Goal: Find contact information: Find contact information

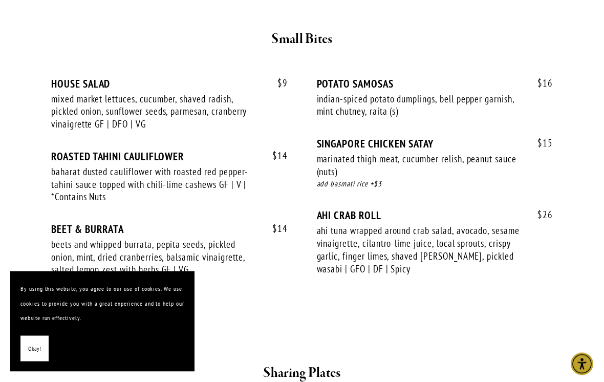
scroll to position [387, 0]
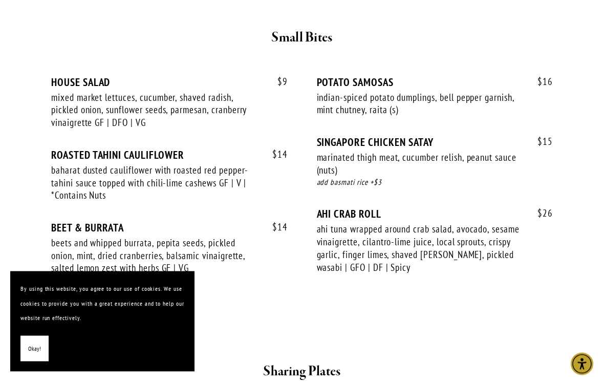
click at [37, 356] on span "Okay!" at bounding box center [34, 348] width 13 height 15
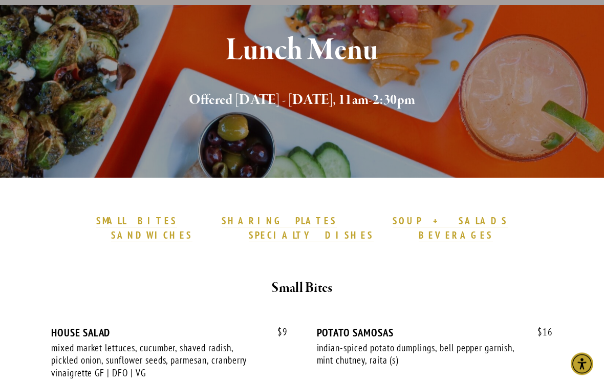
scroll to position [0, 0]
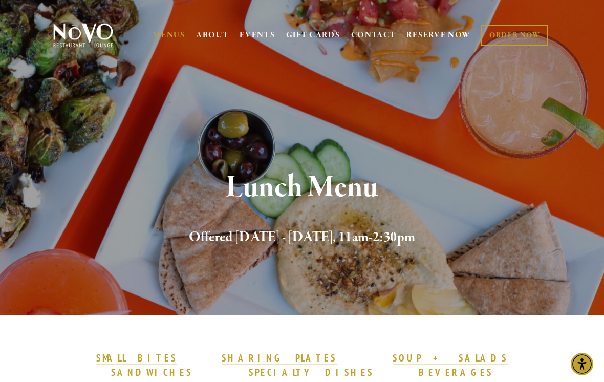
click at [373, 39] on link "CONTACT" at bounding box center [373, 35] width 45 height 19
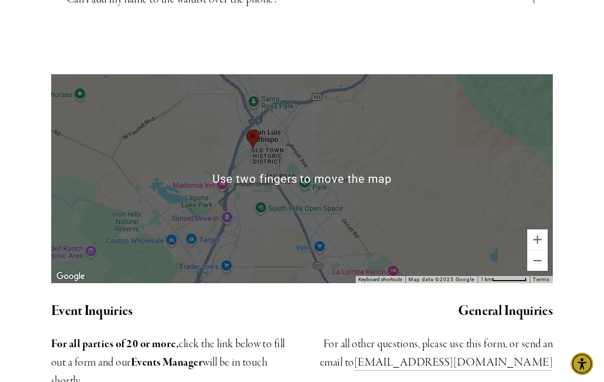
scroll to position [693, 0]
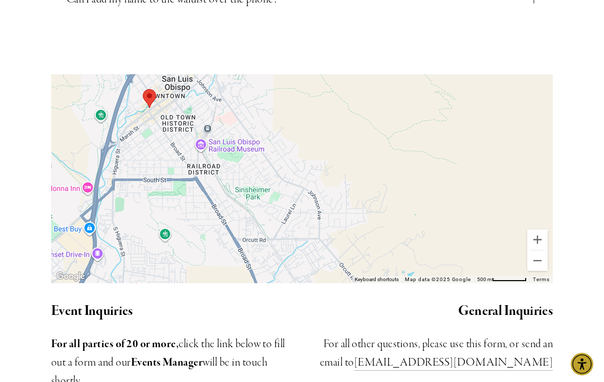
click at [399, 196] on div at bounding box center [301, 178] width 501 height 209
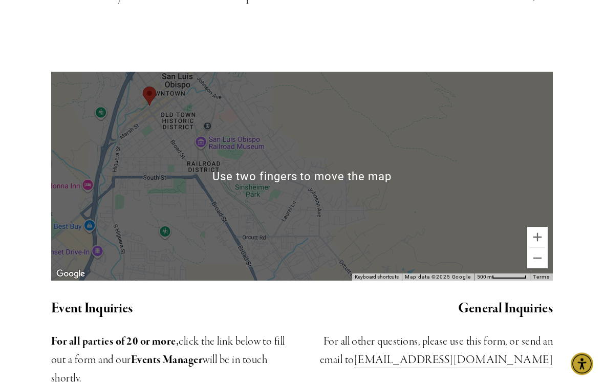
scroll to position [695, 0]
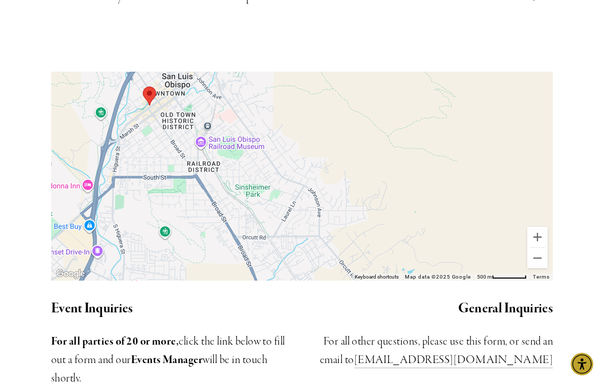
click at [296, 223] on div at bounding box center [301, 176] width 501 height 209
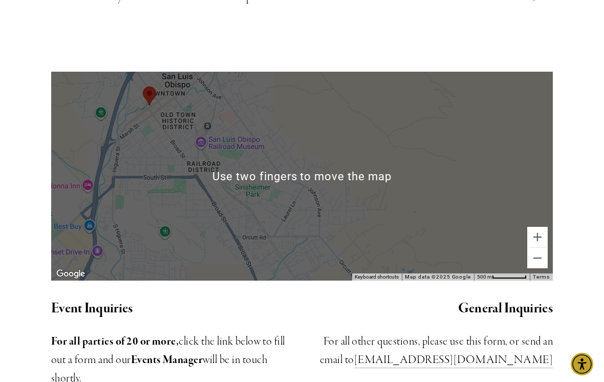
scroll to position [694, 0]
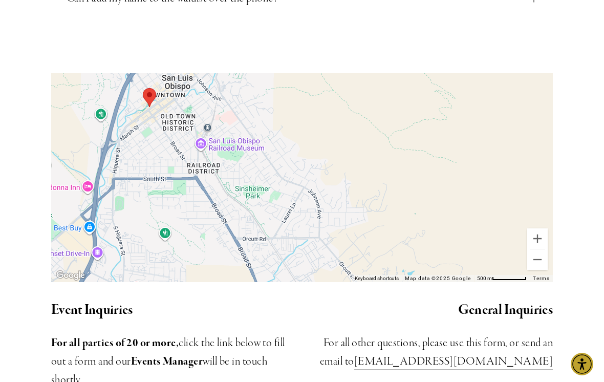
click at [427, 176] on div at bounding box center [301, 177] width 501 height 209
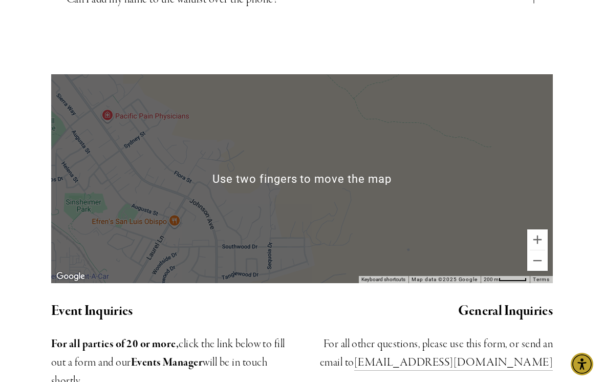
scroll to position [691, 0]
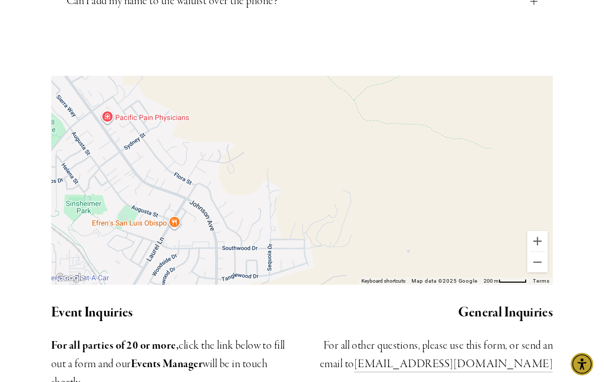
click at [385, 170] on div at bounding box center [301, 180] width 501 height 209
